Goal: Task Accomplishment & Management: Use online tool/utility

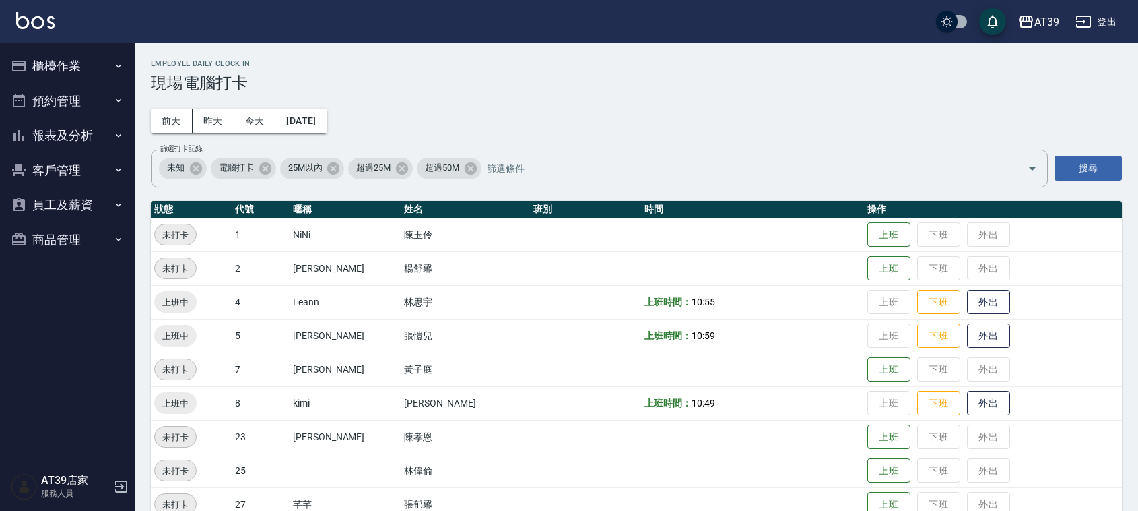
drag, startPoint x: 0, startPoint y: 0, endPoint x: 270, endPoint y: 98, distance: 287.2
click at [292, 71] on div "Employee Daily Clock In 現場電腦打卡" at bounding box center [636, 75] width 971 height 33
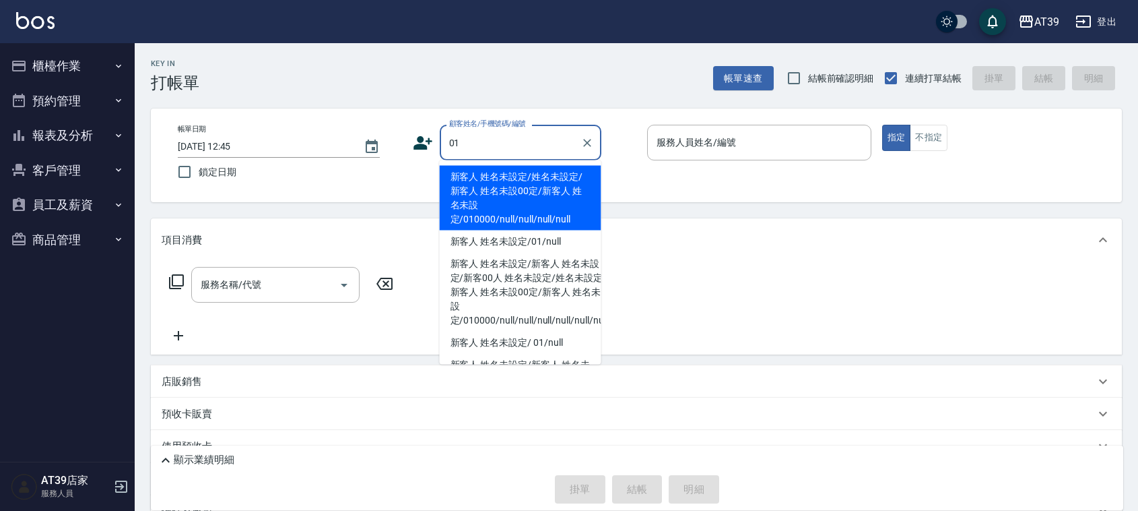
type input "新客人 姓名未設定/姓名未設定/新客人 姓名未設00定/新客人 姓名未設定/010000/null/null/null/null"
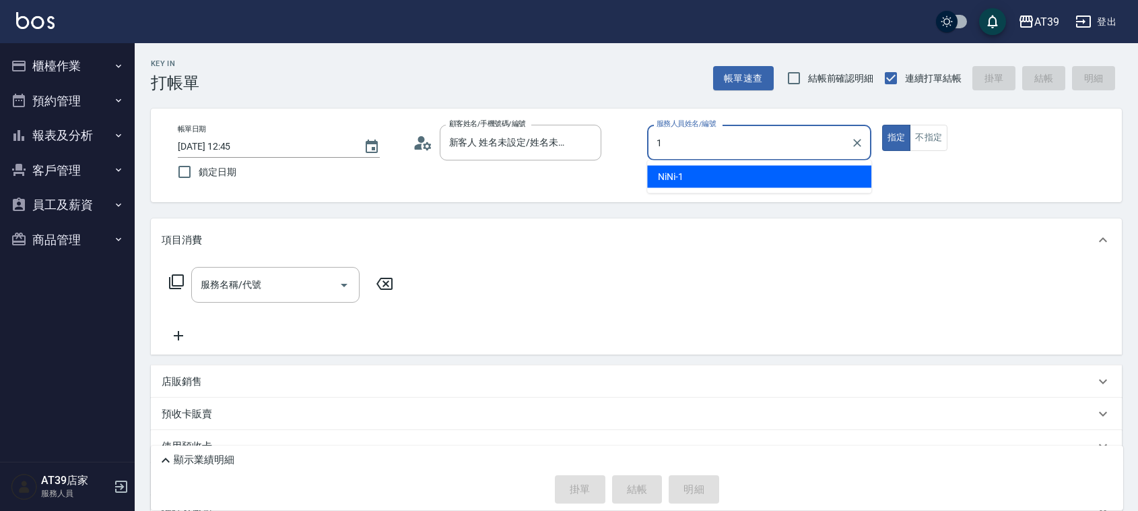
type input "1"
type button "true"
type input "NiNi-1"
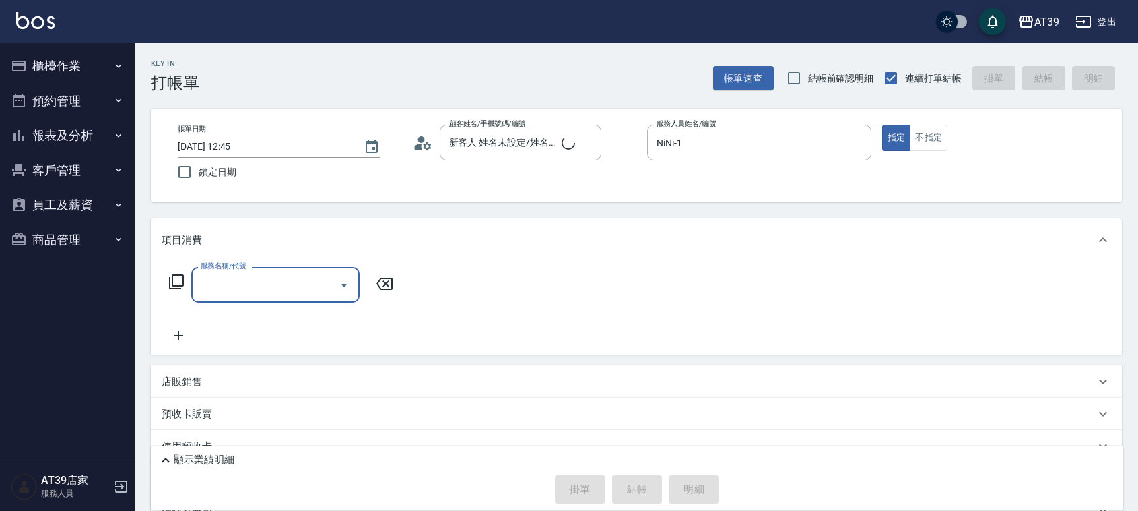
type input "2"
type input "新客人 姓名未設定/01/null"
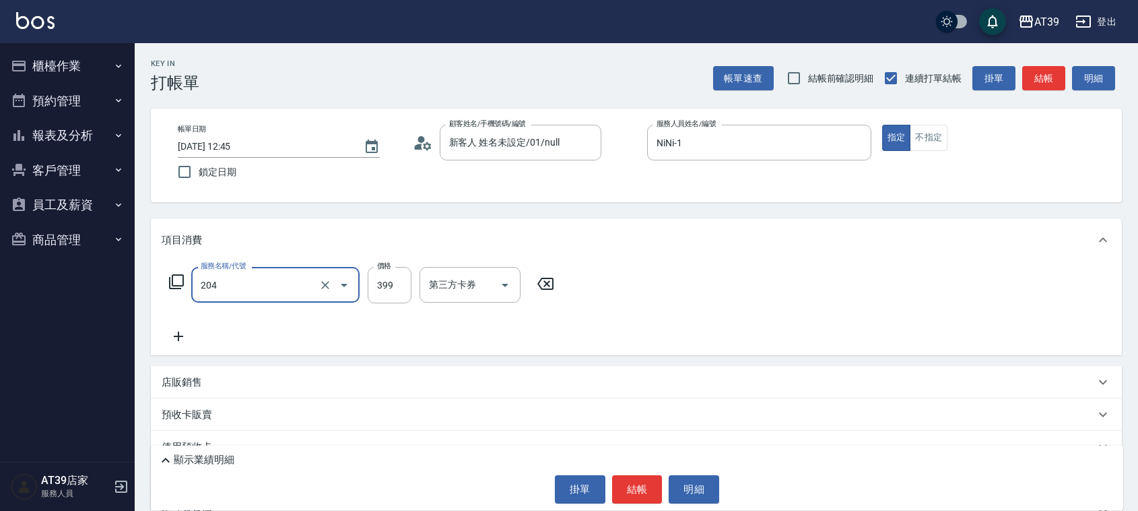
type input "A級洗+剪(204)"
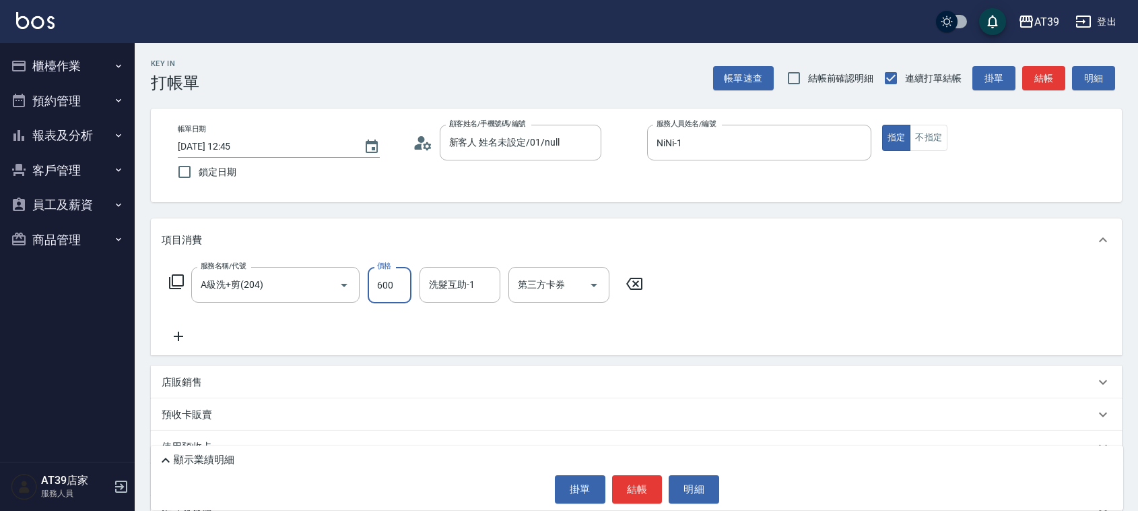
type input "600"
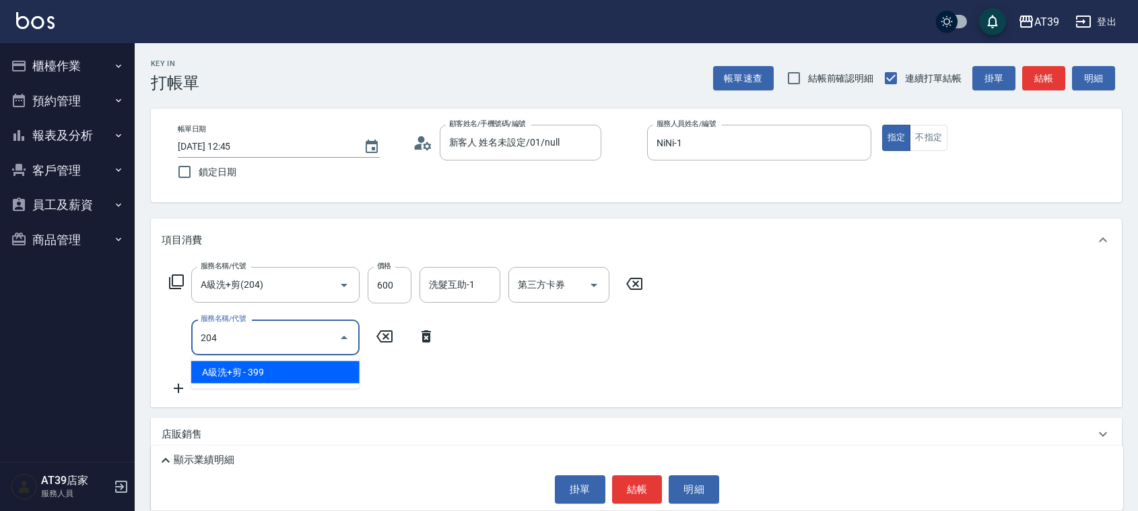
type input "A級洗+剪(204)"
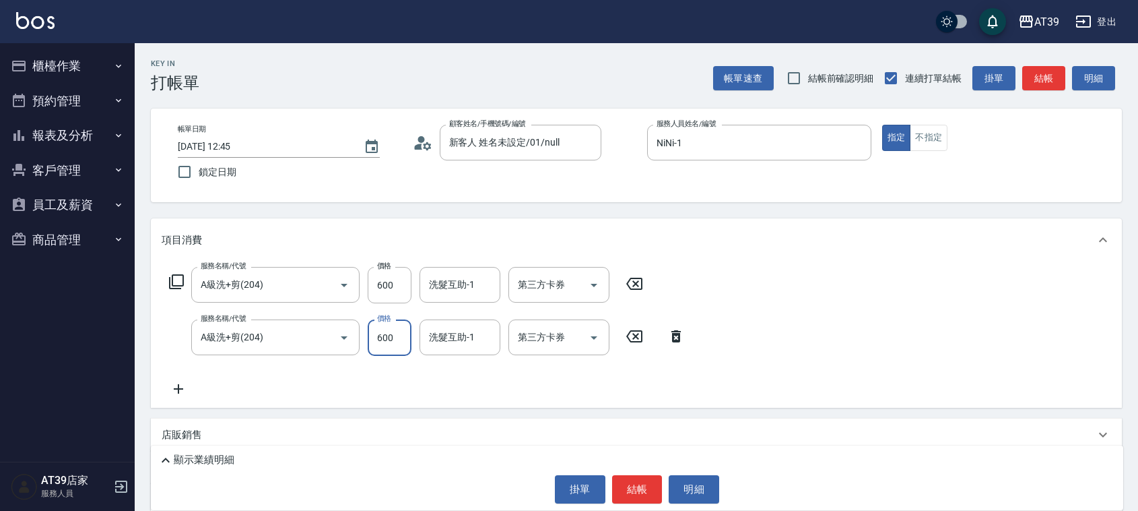
type input "600"
click at [1045, 88] on button "結帳" at bounding box center [1043, 78] width 43 height 25
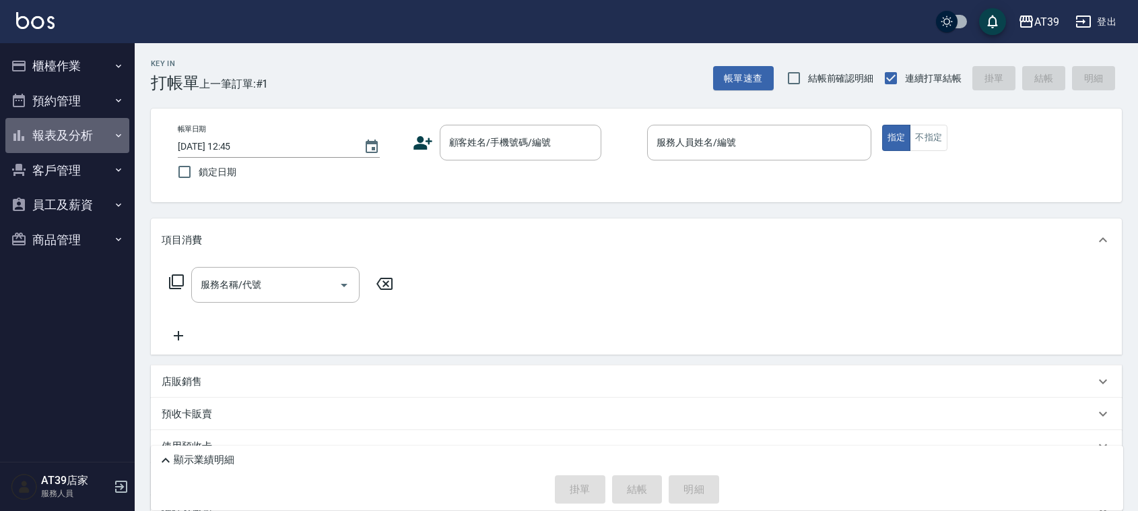
click at [65, 133] on button "報表及分析" at bounding box center [67, 135] width 124 height 35
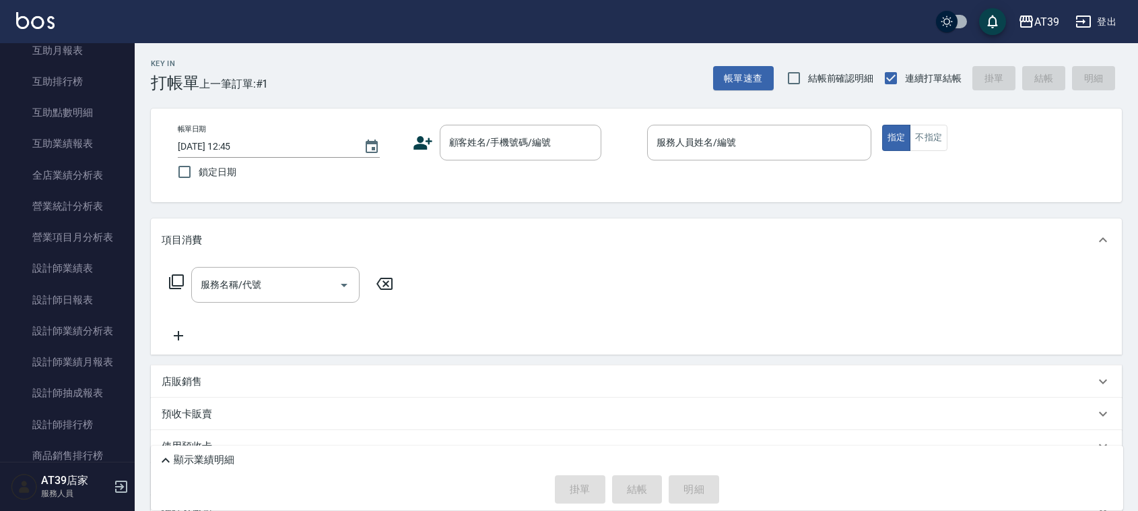
scroll to position [251, 0]
click at [82, 296] on link "設計師日報表" at bounding box center [67, 297] width 124 height 31
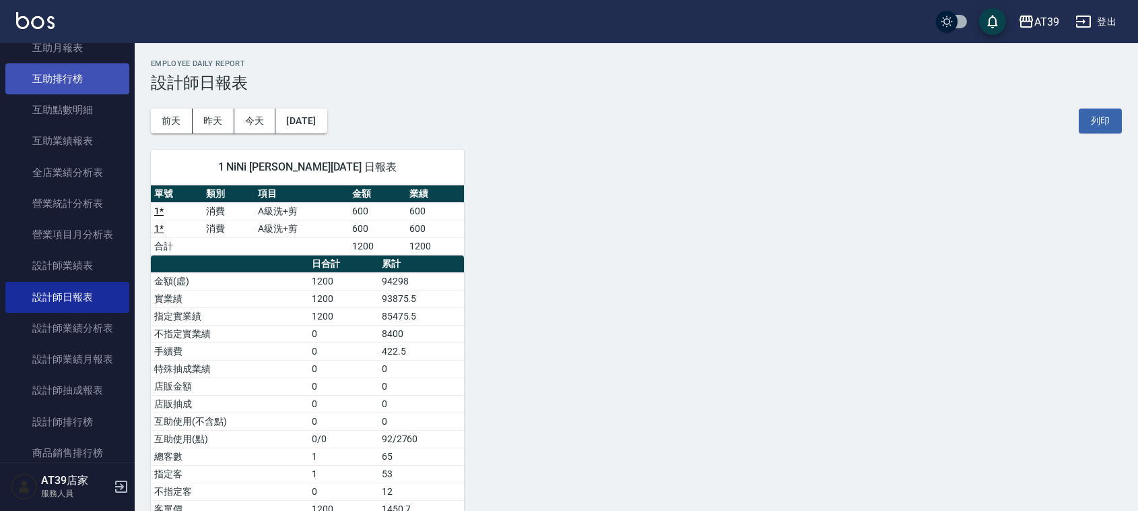
drag, startPoint x: 62, startPoint y: 76, endPoint x: 56, endPoint y: 71, distance: 7.7
drag, startPoint x: 56, startPoint y: 71, endPoint x: 162, endPoint y: 385, distance: 330.8
click at [162, 385] on td "店販金額" at bounding box center [230, 386] width 158 height 18
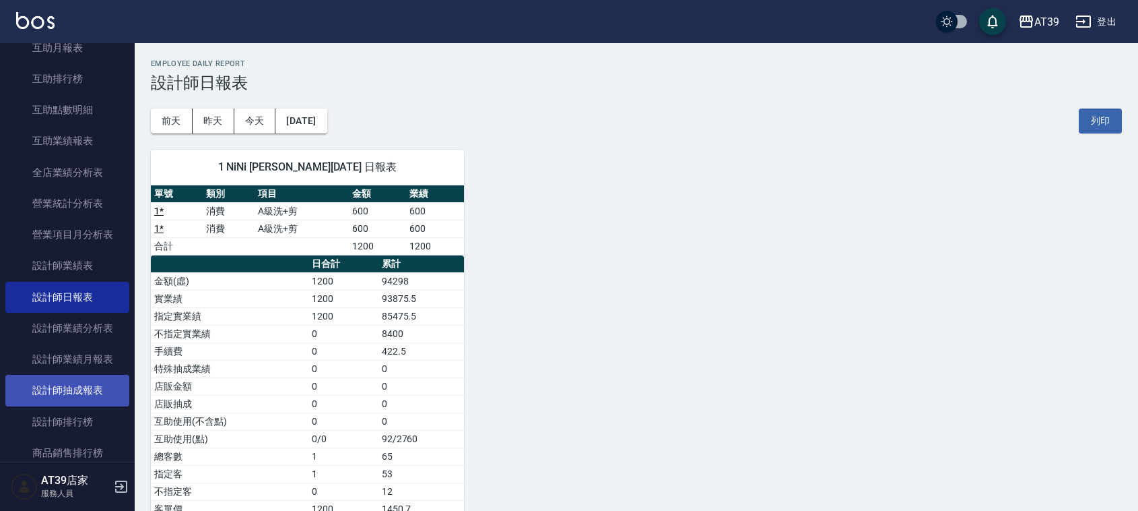
click at [96, 392] on link "設計師抽成報表" at bounding box center [67, 390] width 124 height 31
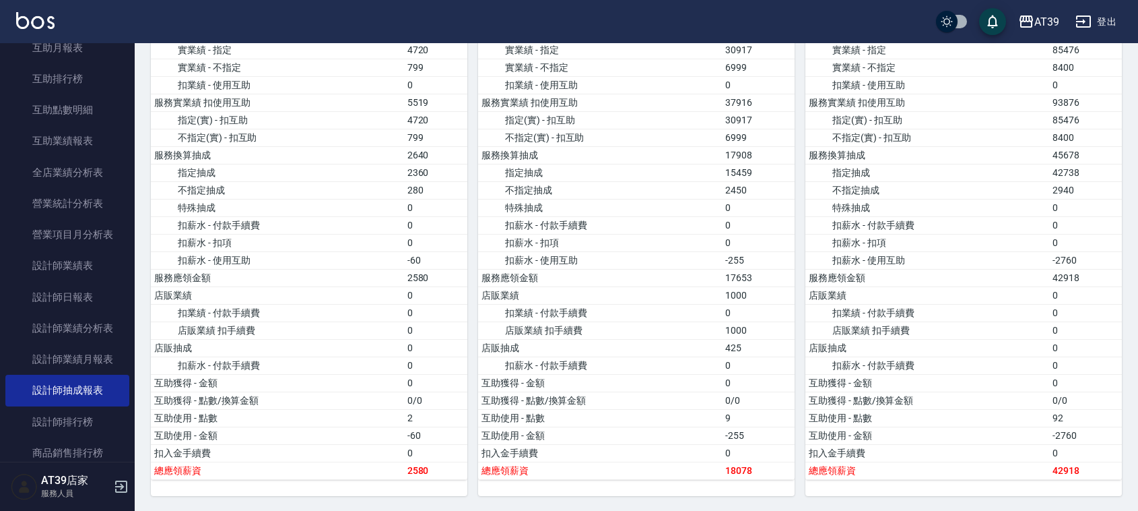
drag, startPoint x: 767, startPoint y: 165, endPoint x: 779, endPoint y: 213, distance: 49.3
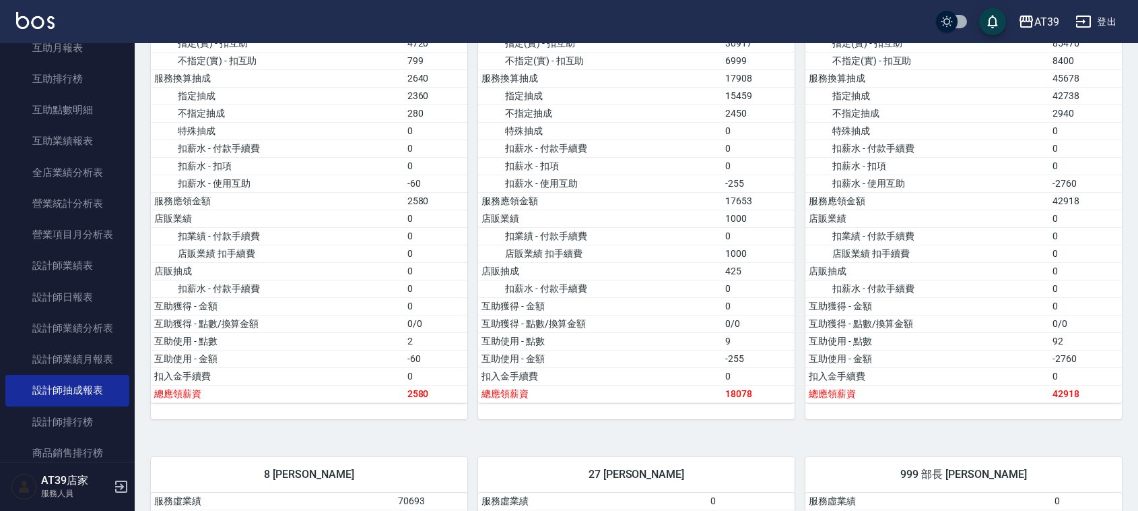
scroll to position [412, 0]
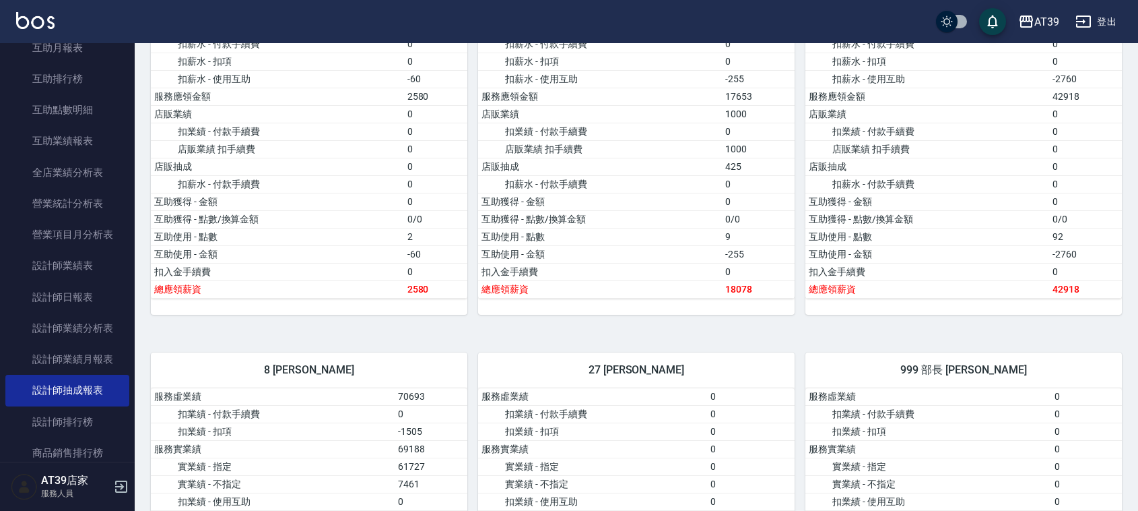
drag, startPoint x: 800, startPoint y: 153, endPoint x: 812, endPoint y: 206, distance: 54.4
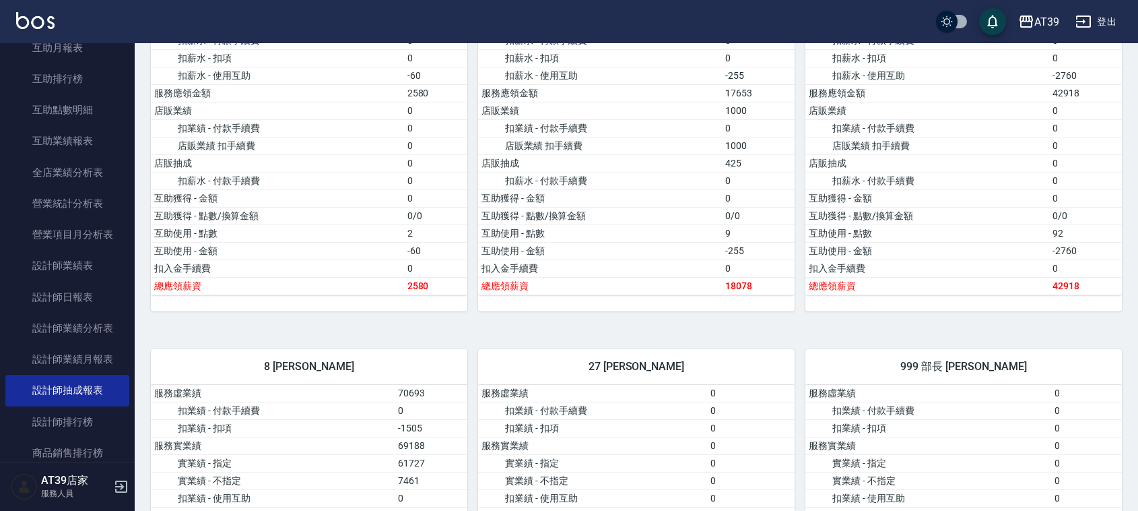
scroll to position [0, 0]
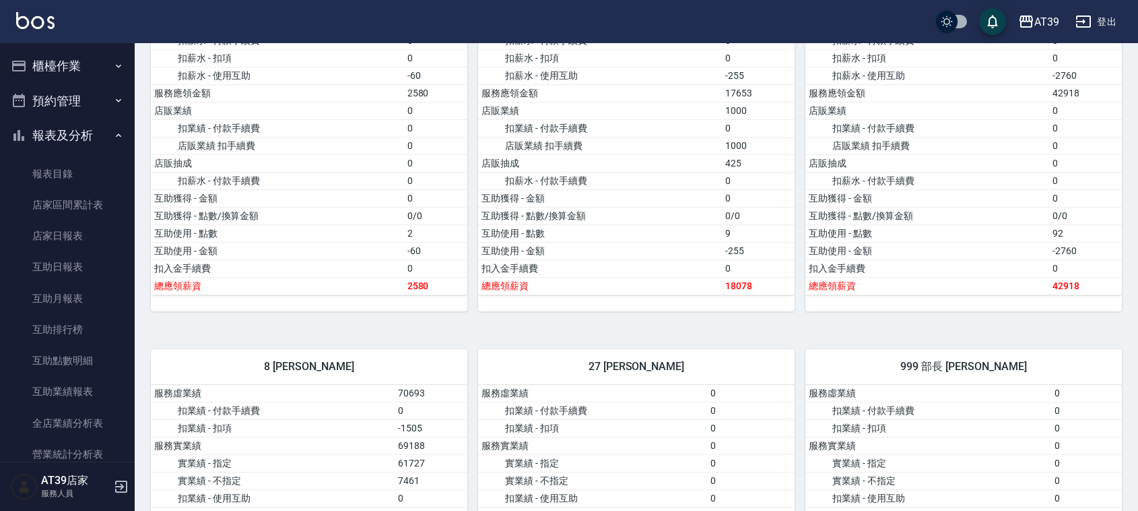
click at [61, 64] on button "櫃檯作業" at bounding box center [67, 65] width 124 height 35
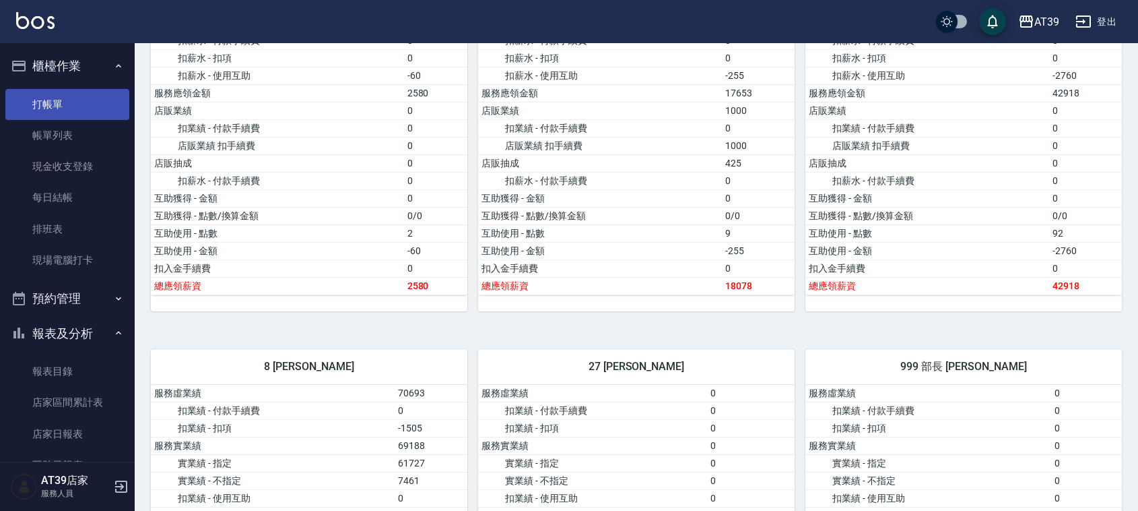
click at [76, 101] on link "打帳單" at bounding box center [67, 104] width 124 height 31
